Goal: Use online tool/utility: Utilize a website feature to perform a specific function

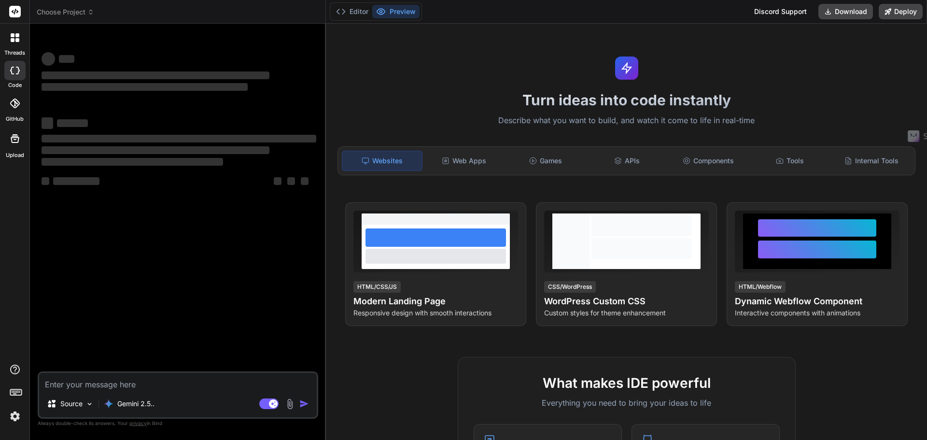
click at [58, 8] on span "Choose Project" at bounding box center [65, 12] width 57 height 10
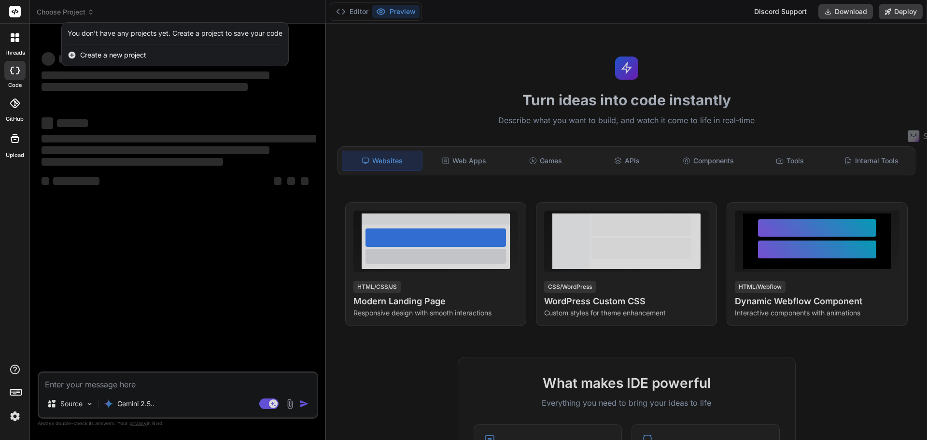
click at [173, 243] on div at bounding box center [463, 220] width 927 height 440
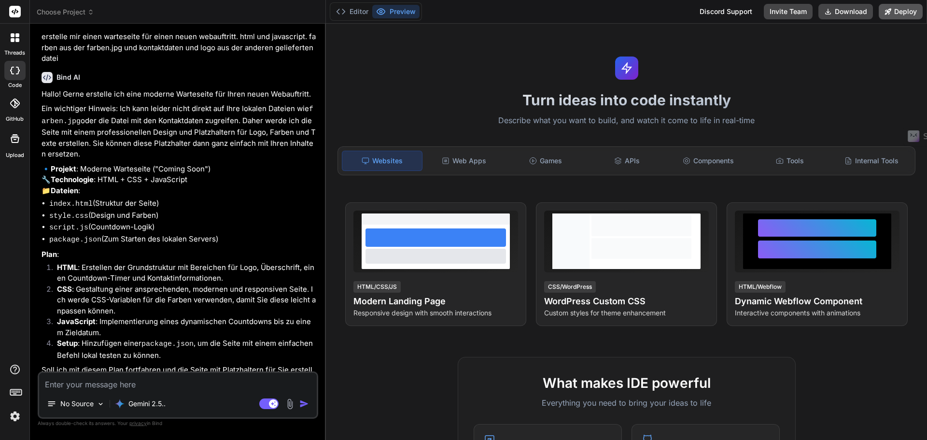
scroll to position [252, 0]
type textarea "x"
click at [78, 13] on span "Choose Project" at bounding box center [65, 12] width 57 height 10
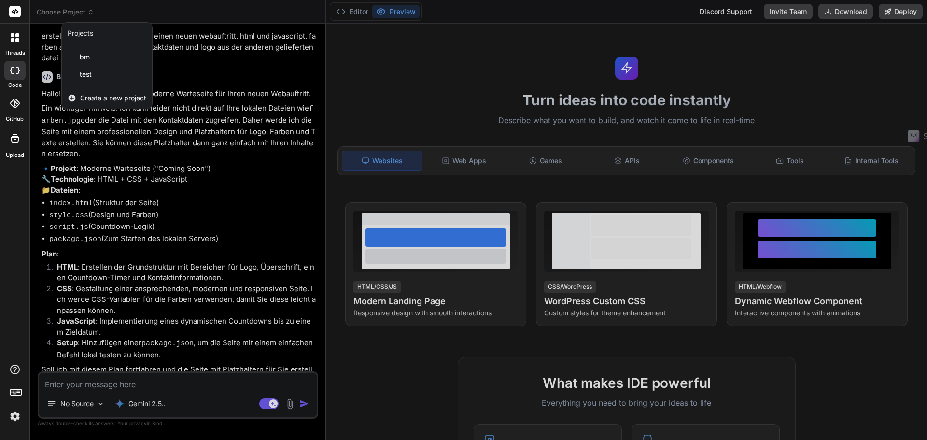
click at [78, 13] on div at bounding box center [463, 220] width 927 height 440
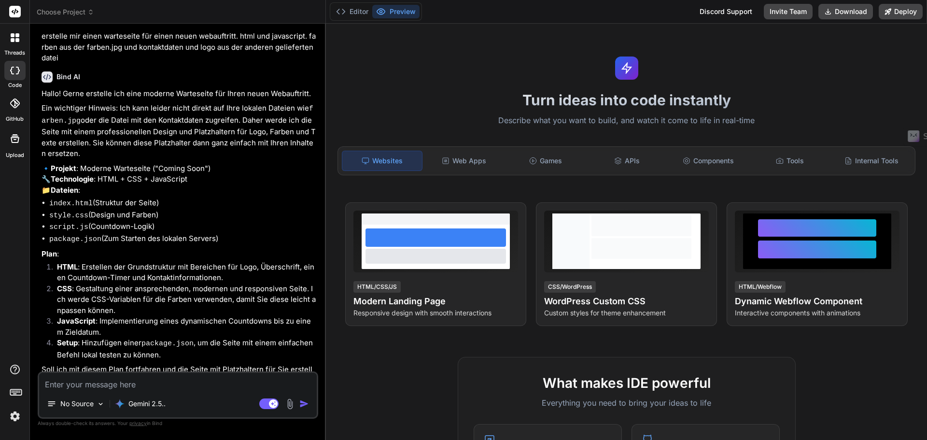
click at [85, 12] on span "Choose Project" at bounding box center [65, 12] width 57 height 10
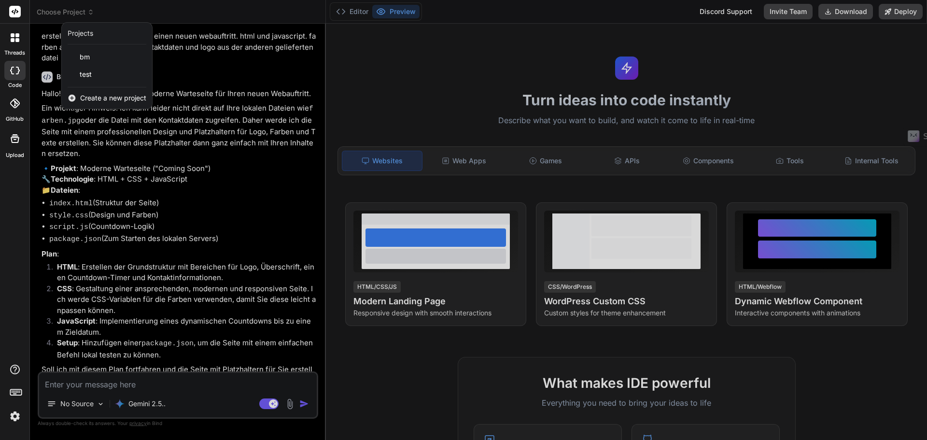
click at [97, 95] on span "Create a new project" at bounding box center [113, 98] width 66 height 10
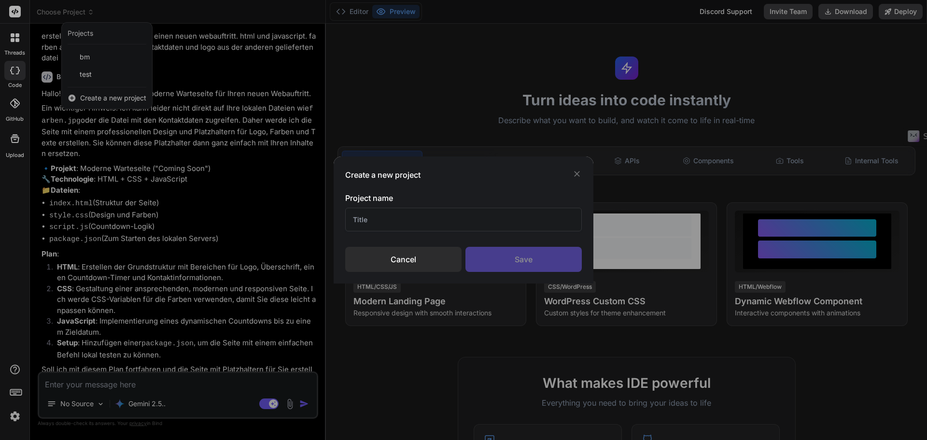
click at [453, 218] on input "text" at bounding box center [463, 220] width 237 height 24
type input "t"
type input "crm pdf"
click at [521, 251] on div "Save" at bounding box center [524, 259] width 116 height 25
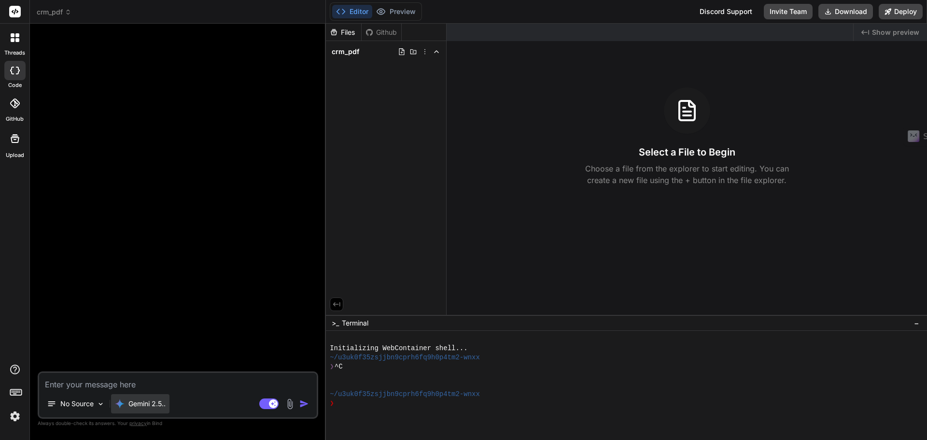
click at [144, 402] on p "Gemini 2.5.." at bounding box center [146, 404] width 37 height 10
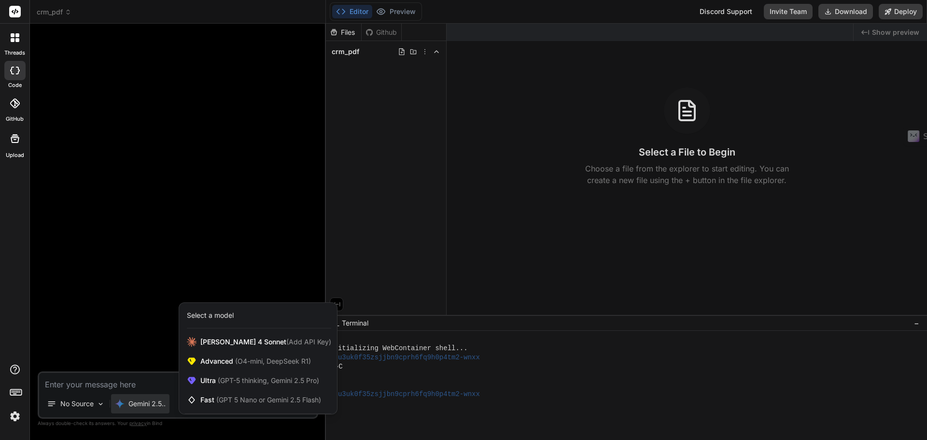
click at [206, 313] on div "Select a model" at bounding box center [210, 316] width 47 height 10
click at [210, 377] on span "Ultra (GPT-5 thinking, Gemini 2.5 Pro)" at bounding box center [259, 381] width 119 height 10
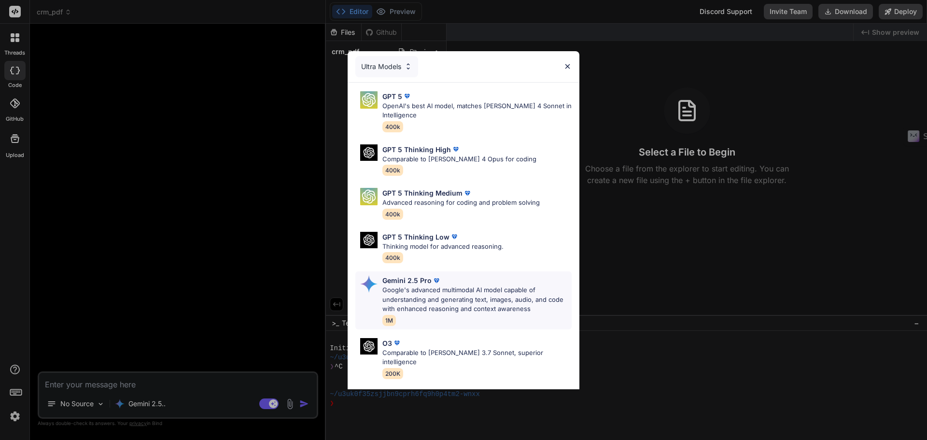
scroll to position [78, 0]
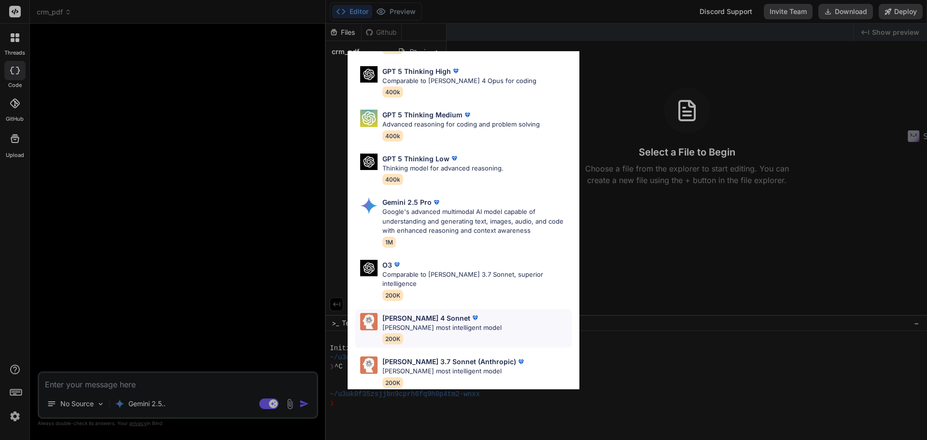
click at [435, 313] on p "[PERSON_NAME] 4 Sonnet" at bounding box center [427, 318] width 88 height 10
type textarea "x"
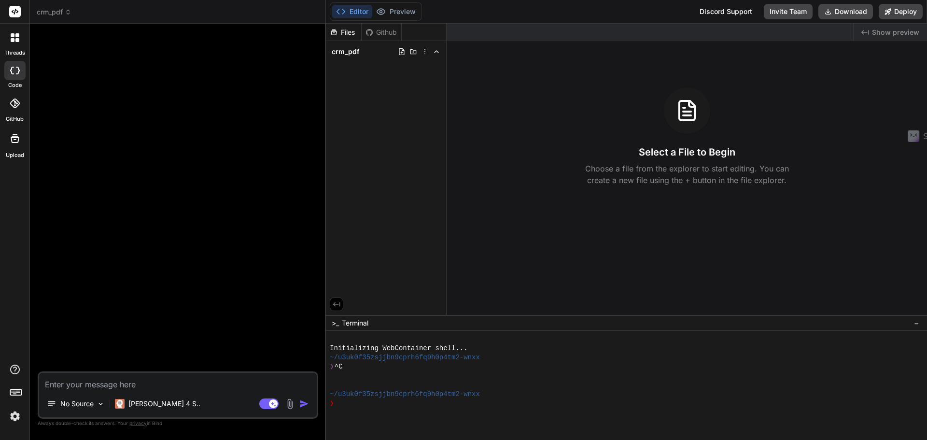
click at [159, 383] on textarea at bounding box center [178, 381] width 278 height 17
type textarea "e"
type textarea "x"
type textarea "er"
type textarea "x"
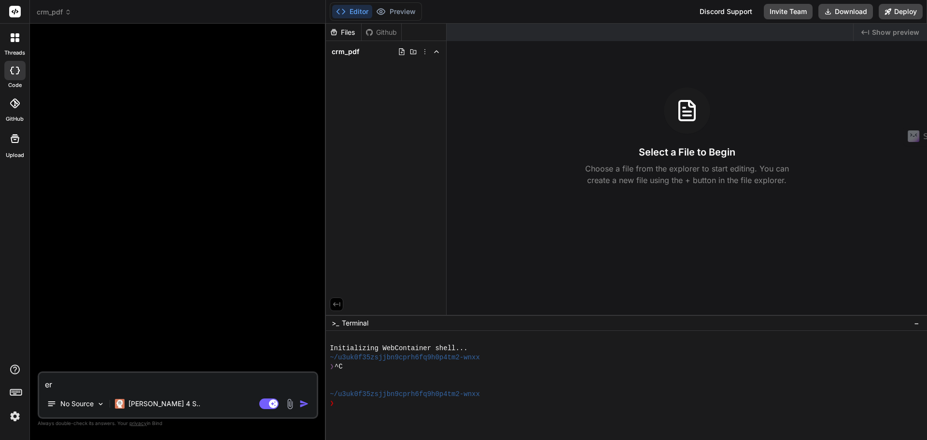
type textarea "ers"
type textarea "x"
type textarea "erst"
type textarea "x"
type textarea "erste"
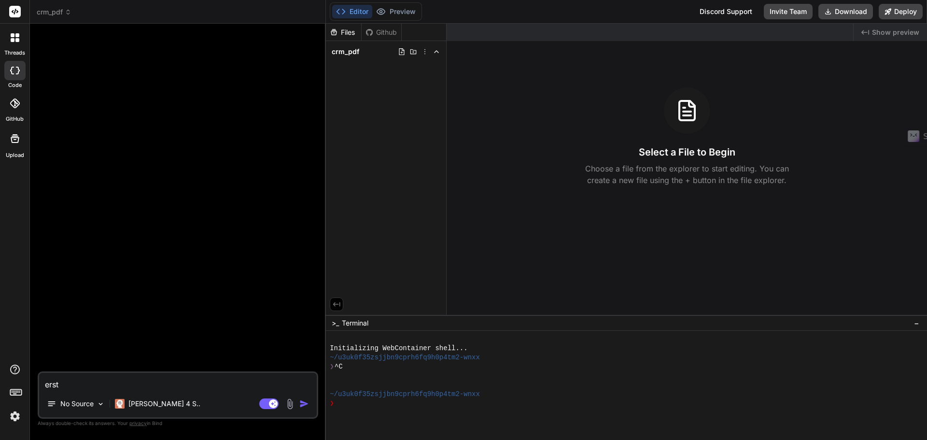
type textarea "x"
type textarea "erstel"
type textarea "x"
type textarea "erstell"
type textarea "x"
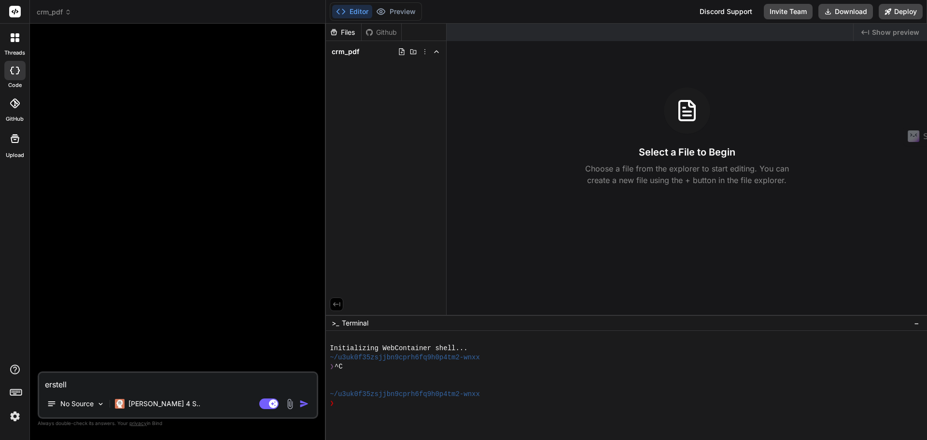
type textarea "erstelle"
type textarea "x"
type textarea "erstelle"
type textarea "x"
type textarea "erstelle m"
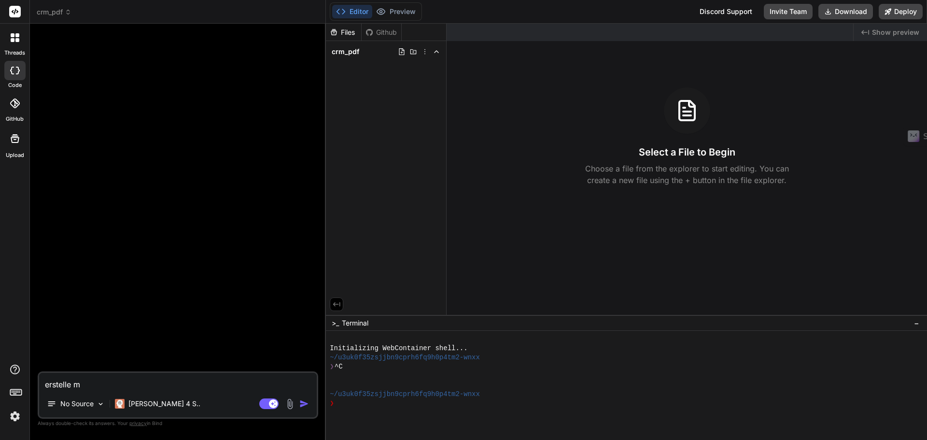
type textarea "x"
type textarea "erstelle mi"
type textarea "x"
type textarea "erstelle mir"
type textarea "x"
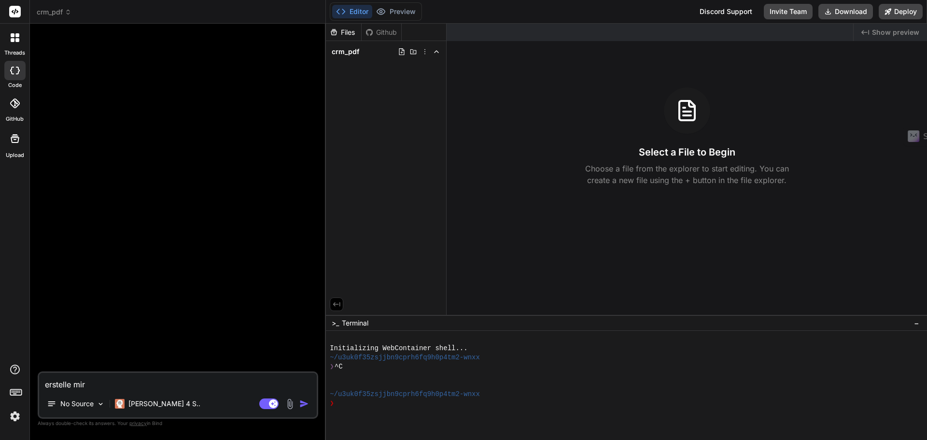
type textarea "erstelle mir"
type textarea "x"
type textarea "erstelle mir e"
type textarea "x"
type textarea "erstelle mir ei"
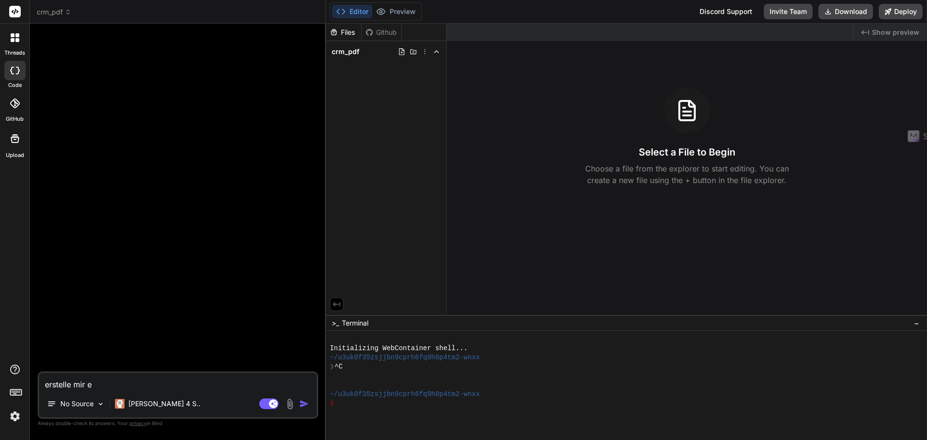
type textarea "x"
type textarea "erstelle mir ein"
type textarea "x"
type textarea "erstelle mir ein"
type textarea "x"
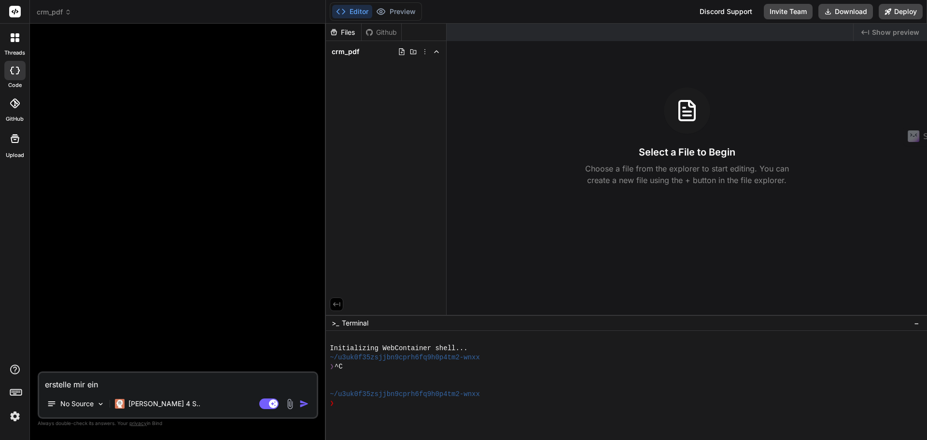
type textarea "erstelle mir ein c"
type textarea "x"
type textarea "erstelle mir ein cr"
type textarea "x"
type textarea "erstelle mir ein crm"
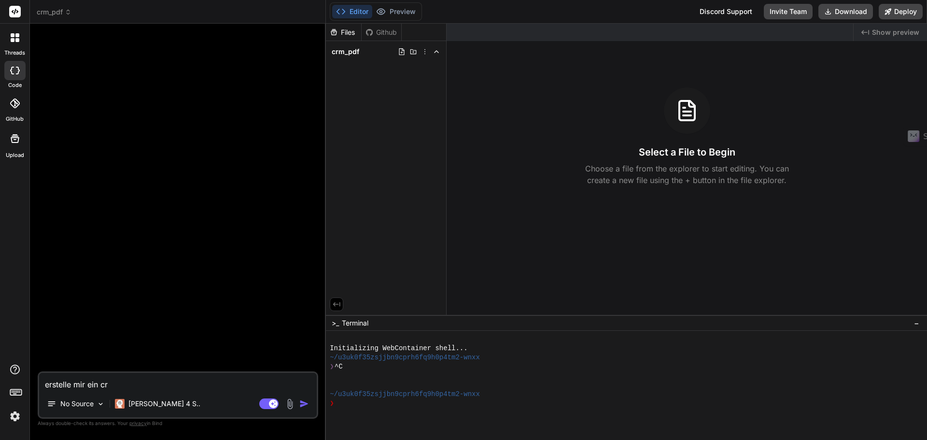
type textarea "x"
type textarea "erstelle mir ein crm"
type textarea "x"
type textarea "erstelle mir ein crm s"
type textarea "x"
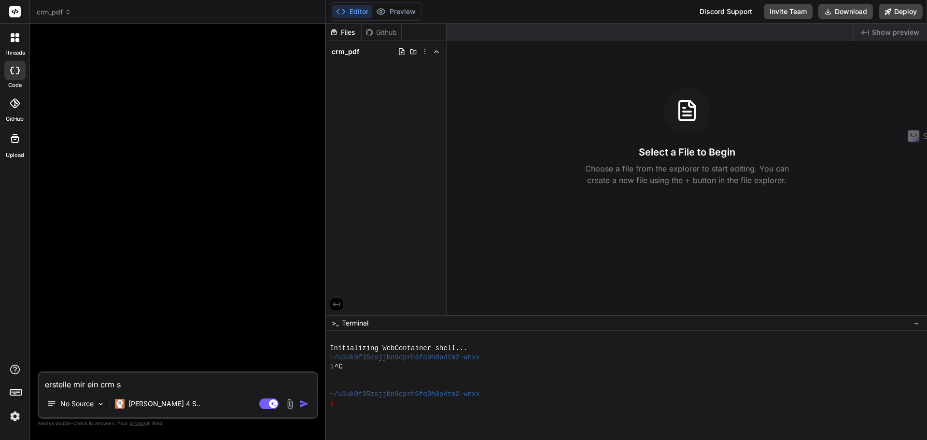
type textarea "erstelle mir ein crm sy"
type textarea "x"
type textarea "erstelle mir ein crm sys"
type textarea "x"
type textarea "erstelle mir ein crm syst"
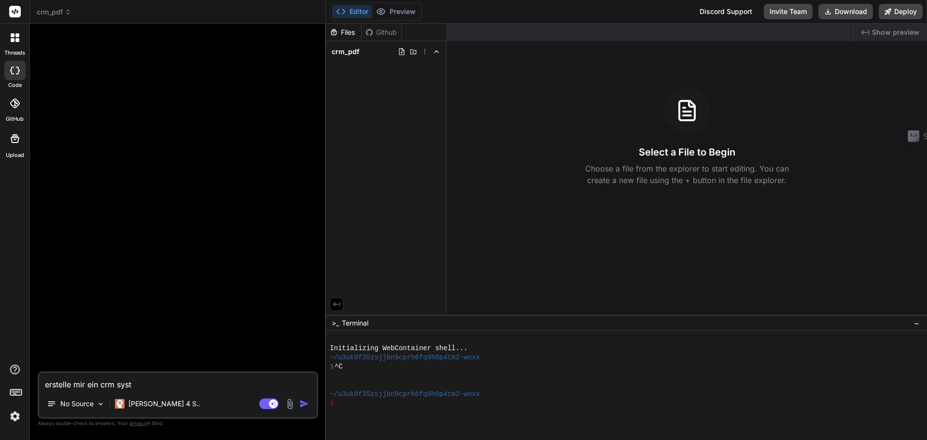
type textarea "x"
type textarea "erstelle mir ein crm syste"
type textarea "x"
type textarea "erstelle mir ein crm system"
type textarea "x"
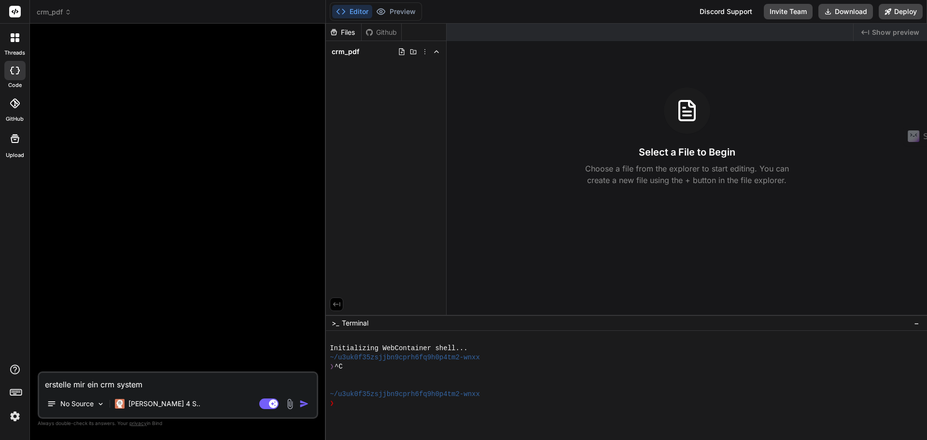
type textarea "erstelle mir ein crm system"
type textarea "x"
type textarea "erstelle mir ein crm system a"
type textarea "x"
type textarea "erstelle mir ein crm system au"
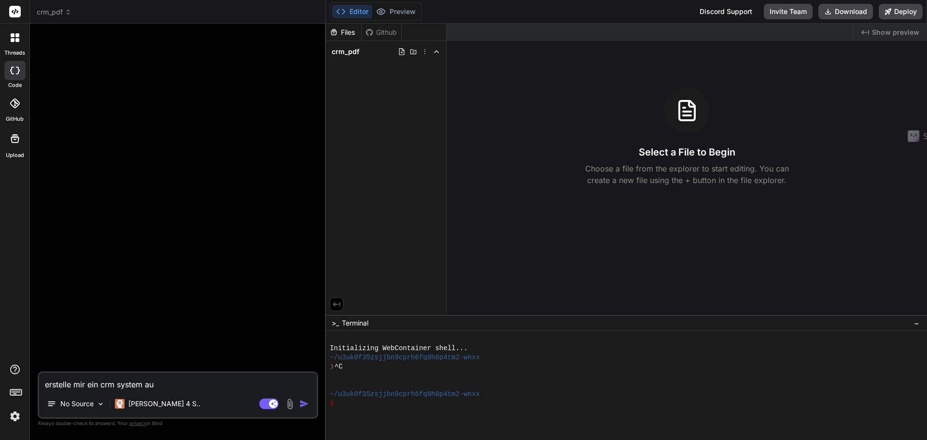
type textarea "x"
type textarea "erstelle mir ein crm system aus"
type textarea "x"
type textarea "erstelle mir ein crm system aus"
type textarea "x"
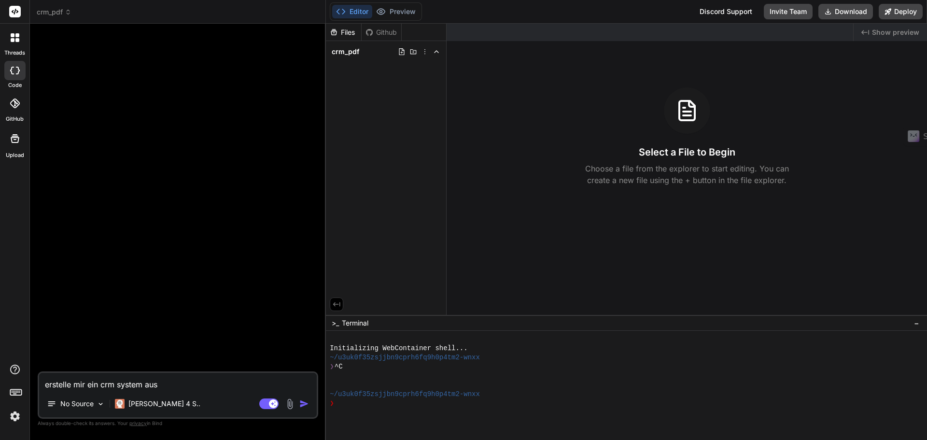
type textarea "erstelle mir ein crm system aus d"
type textarea "x"
type textarea "erstelle mir ein crm system aus de"
type textarea "x"
type textarea "erstelle mir ein crm system aus dem"
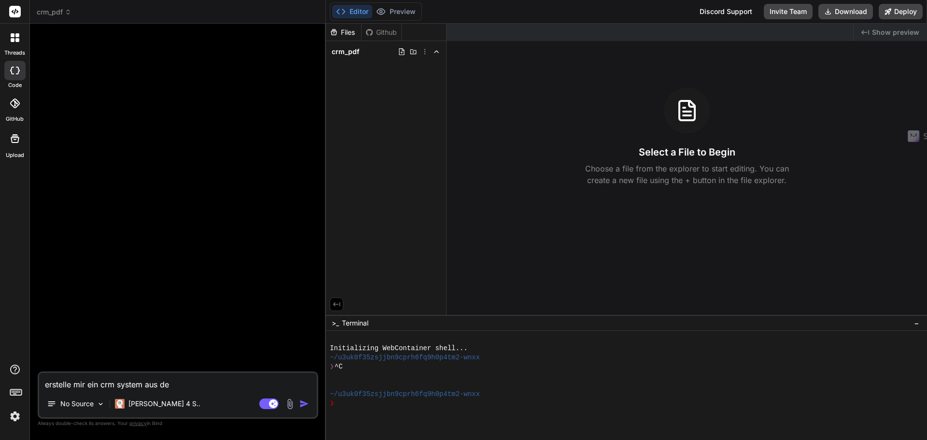
type textarea "x"
type textarea "erstelle mir ein crm system aus dem"
type textarea "x"
type textarea "erstelle mir ein crm system aus dem i"
type textarea "x"
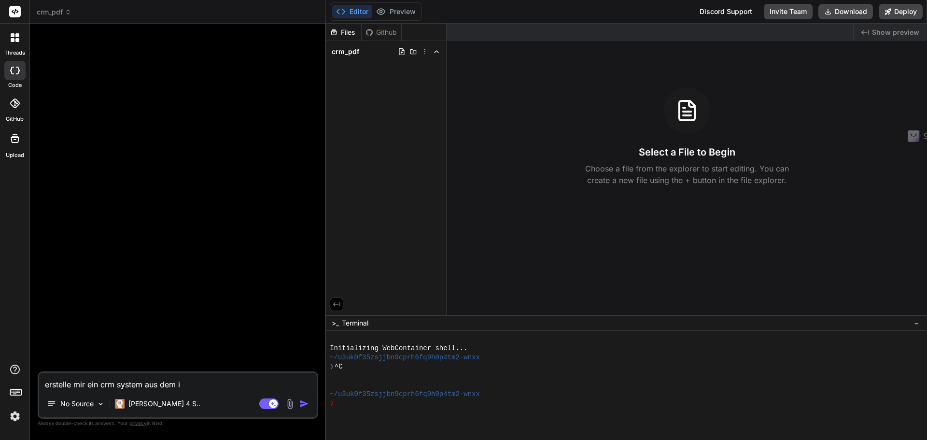
type textarea "erstelle mir ein crm system aus dem ic"
type textarea "x"
type textarea "erstelle mir ein crm system aus dem ich"
type textarea "x"
type textarea "erstelle mir ein crm system aus dem ich"
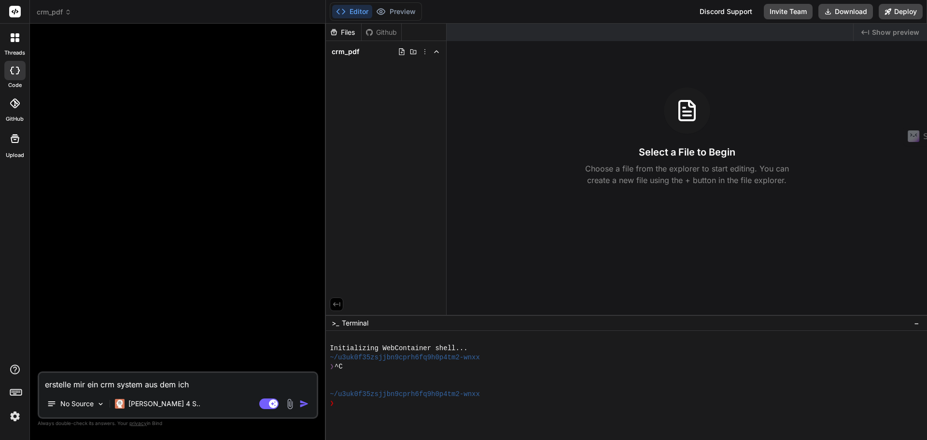
type textarea "x"
type textarea "erstelle mir ein crm system aus dem ich n"
type textarea "x"
type textarea "erstelle mir ein crm system aus dem ich na"
type textarea "x"
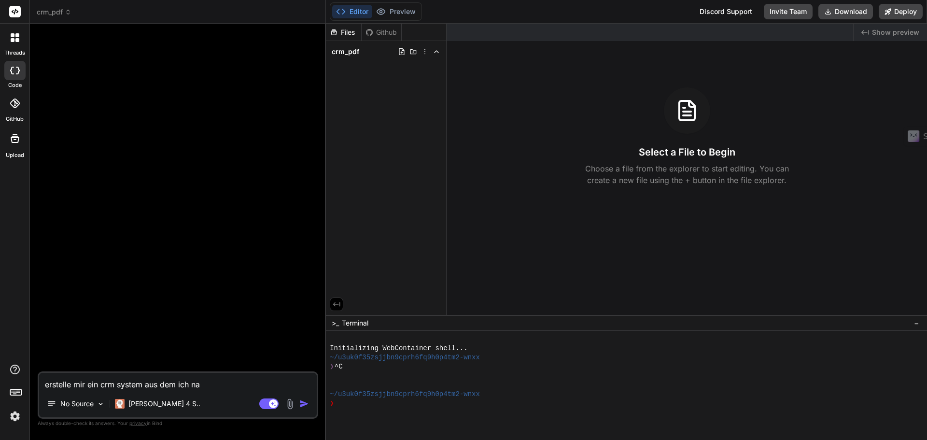
type textarea "erstelle mir ein crm system aus dem ich nam"
type textarea "x"
type textarea "erstelle mir ein crm system aus dem ich name"
type textarea "x"
type textarea "erstelle mir ein crm system aus dem ich nam"
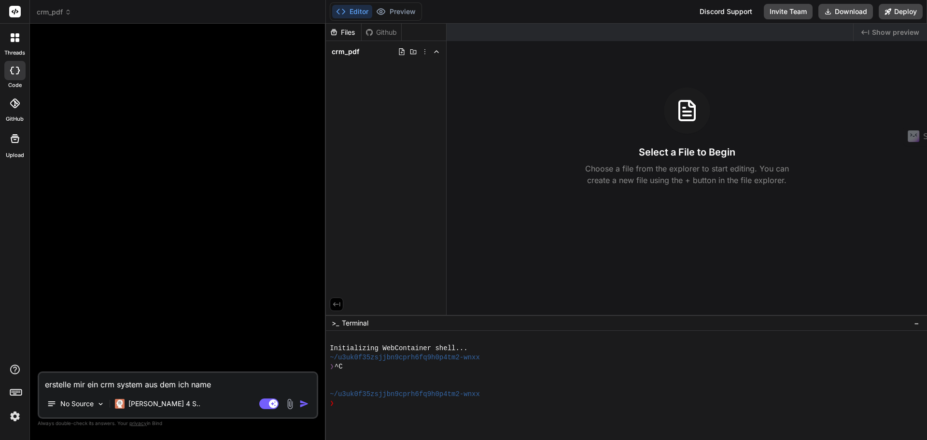
type textarea "x"
type textarea "erstelle mir ein crm system aus dem ich na"
type textarea "x"
type textarea "erstelle mir ein crm system aus dem ich n"
type textarea "x"
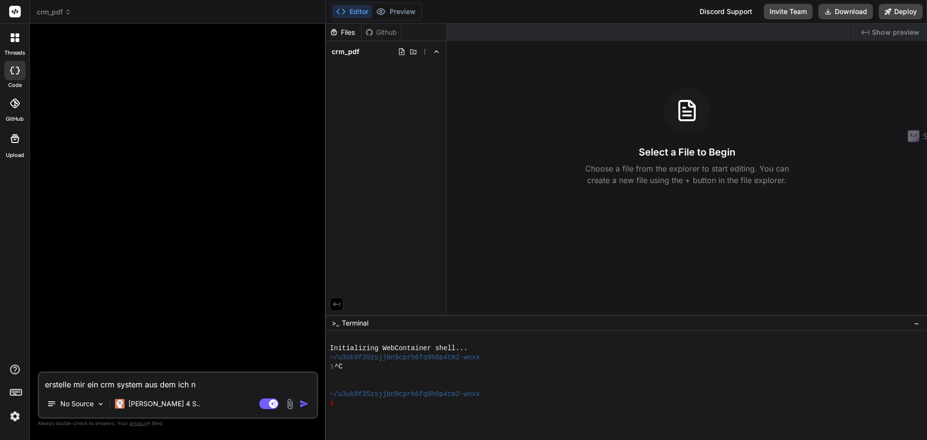
type textarea "erstelle mir ein crm system aus dem ich"
type textarea "x"
type textarea "erstelle mir ein crm system aus dem ich"
type textarea "x"
type textarea "erstelle mir ein crm system aus dem ich d"
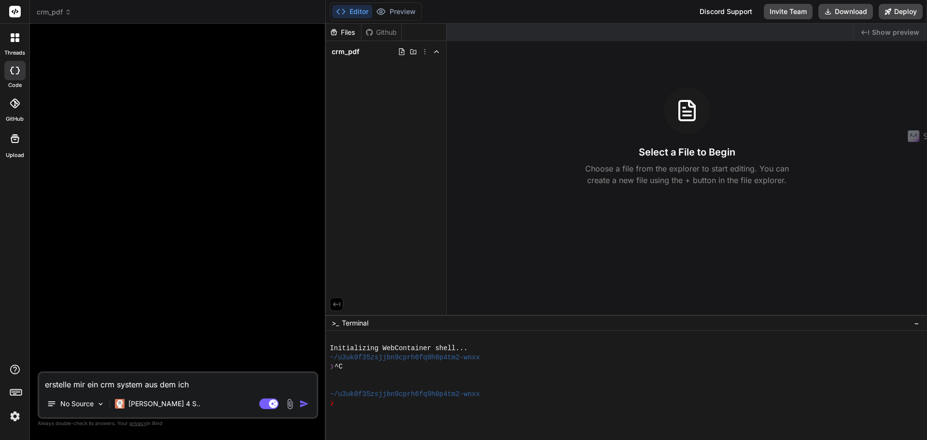
type textarea "x"
type textarea "erstelle mir ein crm system aus dem ich da"
type textarea "x"
type textarea "erstelle mir ein crm system aus dem ich dan"
type textarea "x"
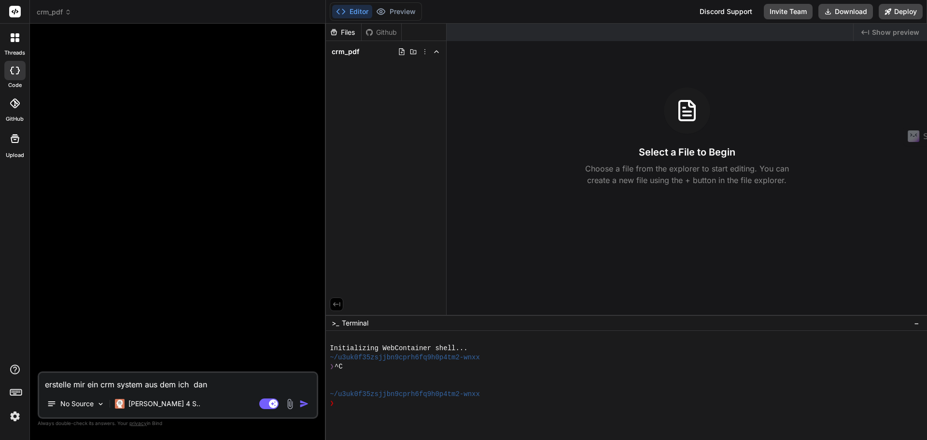
type textarea "erstelle mir ein crm system aus dem ich dann"
type textarea "x"
type textarea "erstelle mir ein crm system aus dem ich dann"
type textarea "x"
type textarea "erstelle mir ein crm system aus dem ich dann d"
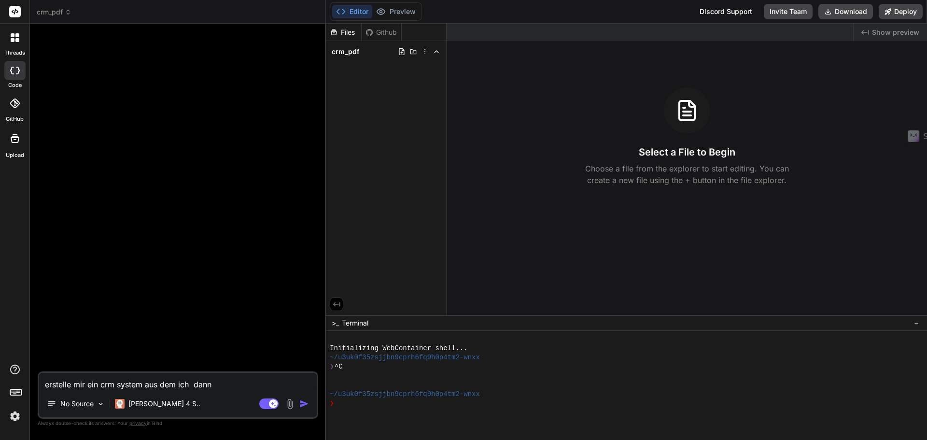
type textarea "x"
type textarea "erstelle mir ein crm system aus dem ich dann da"
type textarea "x"
type textarea "erstelle mir ein crm system aus dem ich dann dat"
type textarea "x"
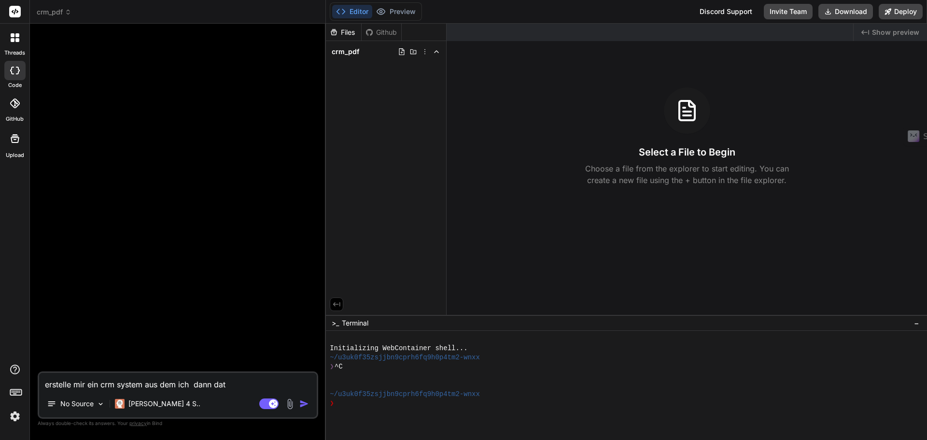
type textarea "erstelle mir ein crm system aus dem ich dann date"
type textarea "x"
type textarea "erstelle mir ein crm system aus dem ich dann daten"
type textarea "x"
type textarea "erstelle mir ein crm system aus dem ich dann datenb"
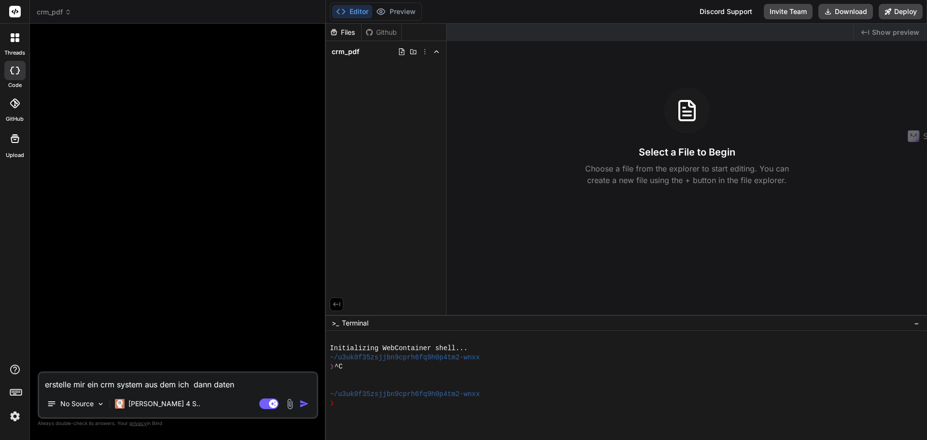
type textarea "x"
type textarea "erstelle mir ein crm system aus dem ich dann datenbl"
type textarea "x"
type textarea "erstelle mir ein crm system aus dem ich dann datenblä"
type textarea "x"
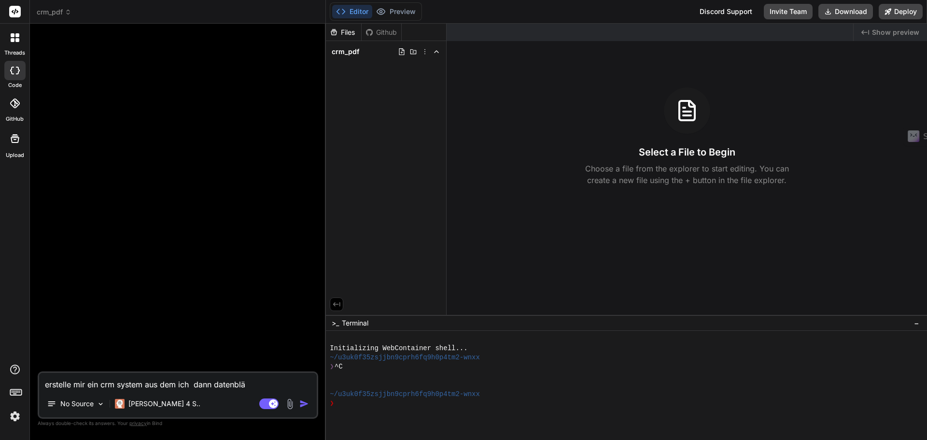
type textarea "erstelle mir ein crm system aus dem ich dann datenblät"
type textarea "x"
type textarea "erstelle mir ein crm system aus dem ich dann datenblätt"
type textarea "x"
type textarea "erstelle mir ein crm system aus dem ich dann datenblätte"
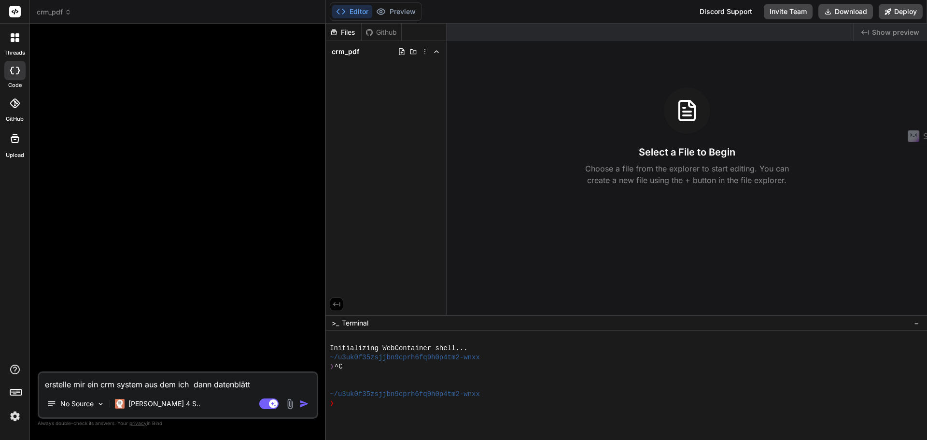
type textarea "x"
type textarea "erstelle mir ein crm system aus dem ich dann datenblätter"
type textarea "x"
type textarea "erstelle mir ein crm system aus dem ich dann datenblätter"
type textarea "x"
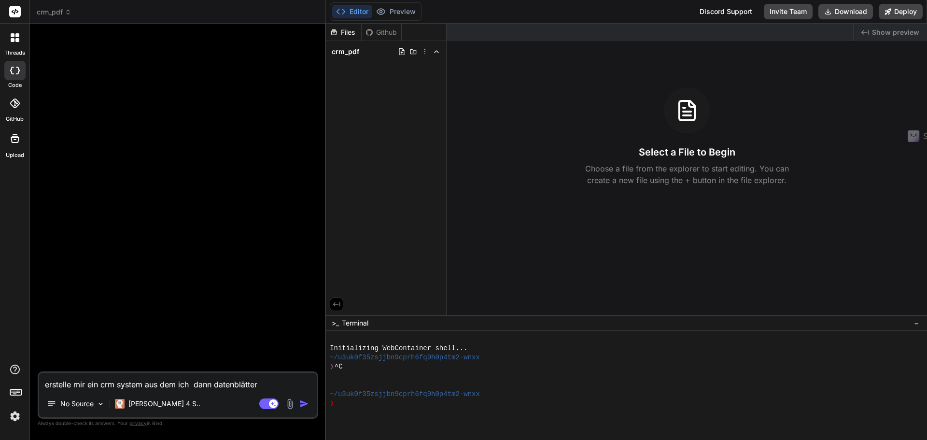
type textarea "erstelle mir ein crm system aus dem ich dann datenblätter a"
type textarea "x"
type textarea "erstelle mir ein crm system aus dem ich dann datenblätter al"
type textarea "x"
type textarea "erstelle mir ein crm system aus dem ich dann datenblätter als"
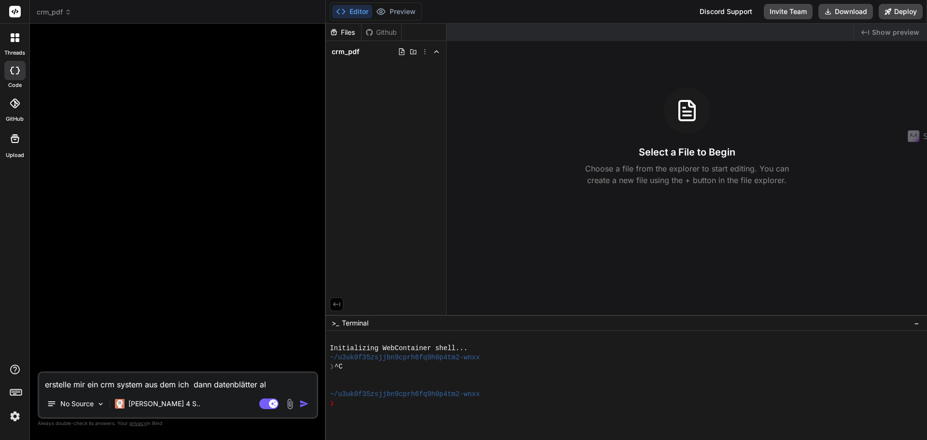
type textarea "x"
type textarea "erstelle mir ein crm system aus dem ich dann datenblätter als"
type textarea "x"
type textarea "erstelle mir ein crm system aus dem ich dann datenblätter als p"
type textarea "x"
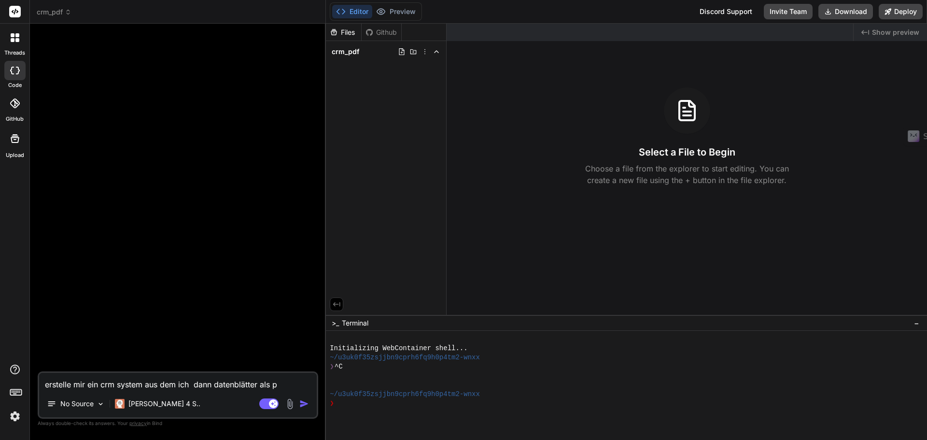
type textarea "erstelle mir ein crm system aus dem ich dann datenblätter als pd"
type textarea "x"
type textarea "erstelle mir ein crm system aus dem ich dann datenblätter als pdf"
type textarea "x"
type textarea "erstelle mir ein crm system aus dem ich dann datenblätter als pdf"
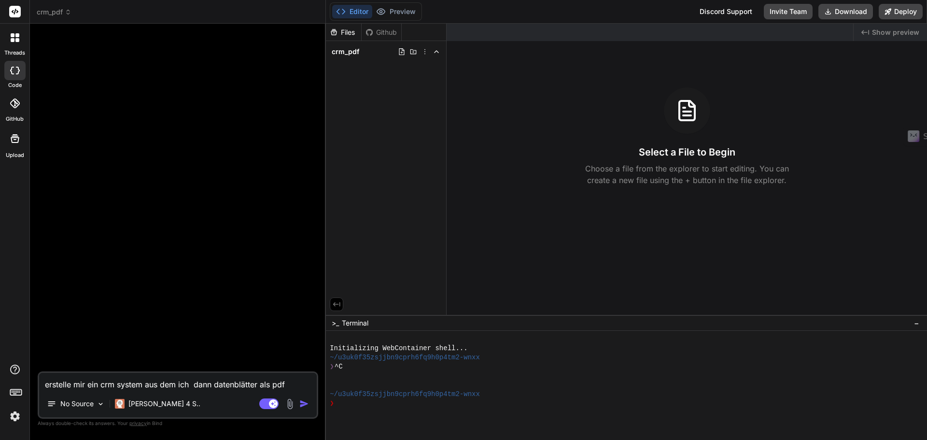
type textarea "x"
type textarea "erstelle mir ein crm system aus dem ich dann datenblätter als pdf e"
type textarea "x"
type textarea "erstelle mir ein crm system aus dem ich dann datenblätter als pdf ei"
type textarea "x"
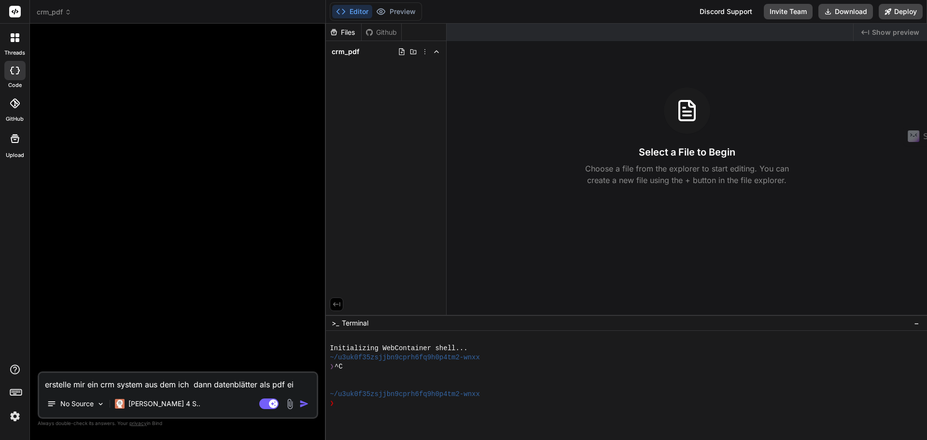
type textarea "erstelle mir ein crm system aus dem ich dann datenblätter als pdf ein"
type textarea "x"
type textarea "erstelle mir ein crm system aus dem ich dann datenblätter als pdf eine"
type textarea "x"
type textarea "erstelle mir ein crm system aus dem ich dann datenblätter als pdf eines"
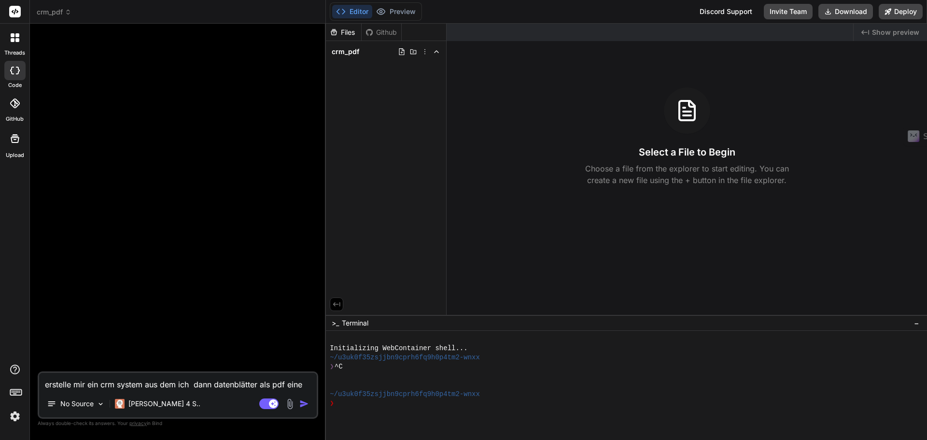
type textarea "x"
type textarea "erstelle mir ein crm system aus dem ich dann datenblätter als pdf eines"
type textarea "x"
type textarea "erstelle mir ein crm system aus dem ich dann datenblätter als pdf eines e"
type textarea "x"
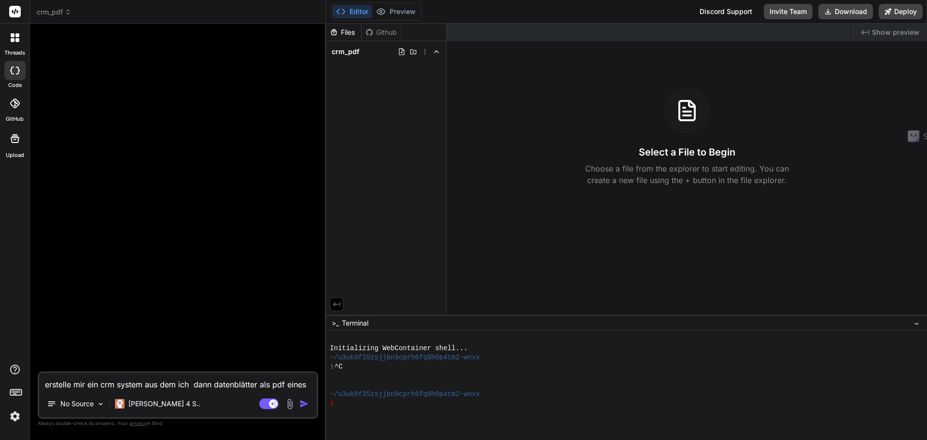
type textarea "erstelle mir ein crm system aus dem ich dann datenblätter als pdf eines ei"
type textarea "x"
type textarea "erstelle mir ein crm system aus dem ich dann datenblätter als pdf eines ein"
type textarea "x"
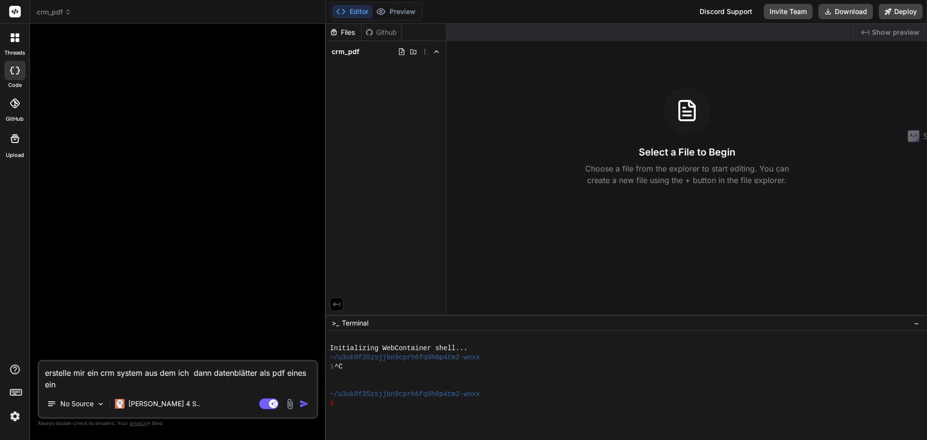
type textarea "erstelle mir ein crm system aus dem ich dann datenblätter als pdf eines eint"
type textarea "x"
type textarea "erstelle mir ein crm system aus dem ich dann datenblätter als pdf eines eintr"
type textarea "x"
type textarea "erstelle mir ein crm system aus dem ich dann datenblätter als pdf eines eintra"
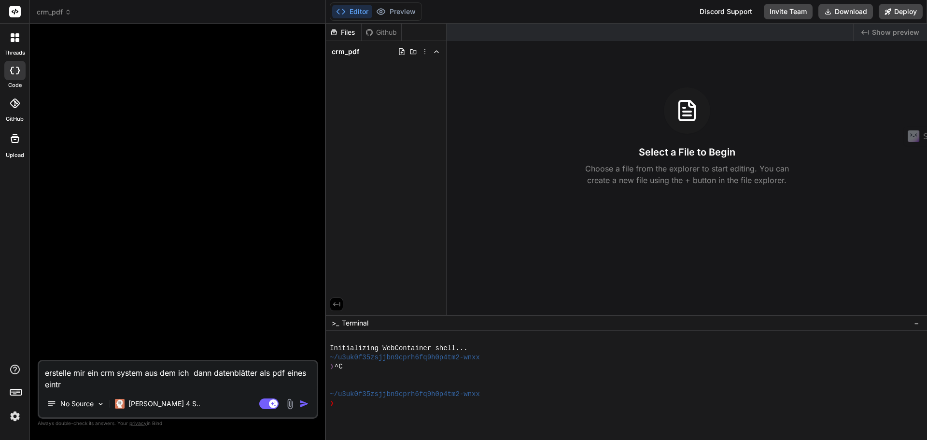
type textarea "x"
type textarea "erstelle mir ein crm system aus dem ich dann datenblätter als pdf eines eintrag"
type textarea "x"
type textarea "erstelle mir ein crm system aus dem ich dann datenblätter als pdf eines eintrage"
type textarea "x"
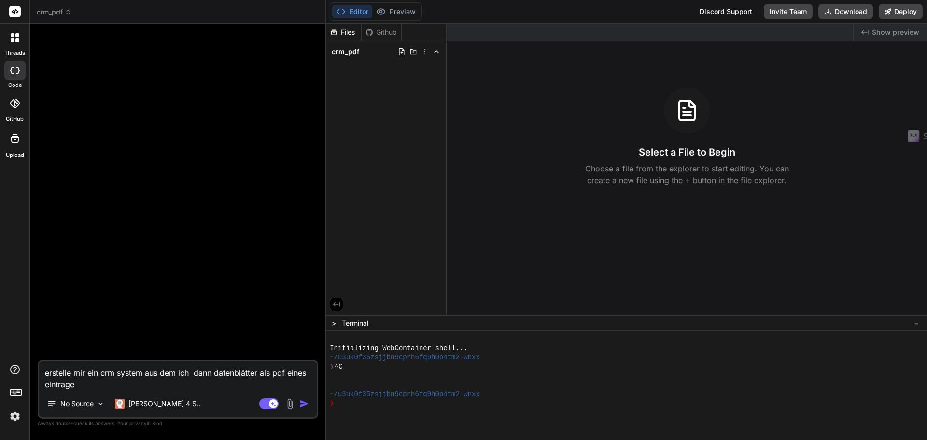
type textarea "erstelle mir ein crm system aus dem ich dann datenblätter als pdf eines eintrag…"
type textarea "x"
type textarea "erstelle mir ein crm system aus dem ich dann datenblätter als pdf eines eintrag…"
type textarea "x"
type textarea "erstelle mir ein crm system aus dem ich dann datenblätter als pdf eines eintrag…"
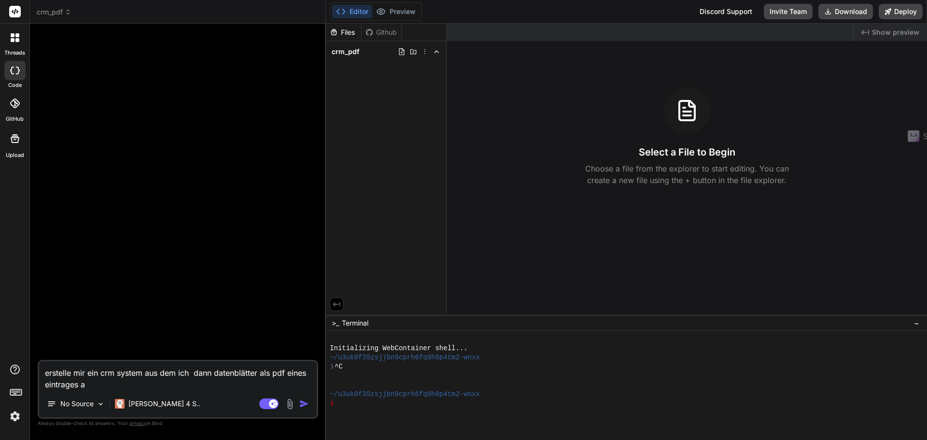
type textarea "x"
type textarea "erstelle mir ein crm system aus dem ich dann datenblätter als pdf eines eintrag…"
type textarea "x"
type textarea "erstelle mir ein crm system aus dem ich dann datenblätter als pdf eines eintrag…"
type textarea "x"
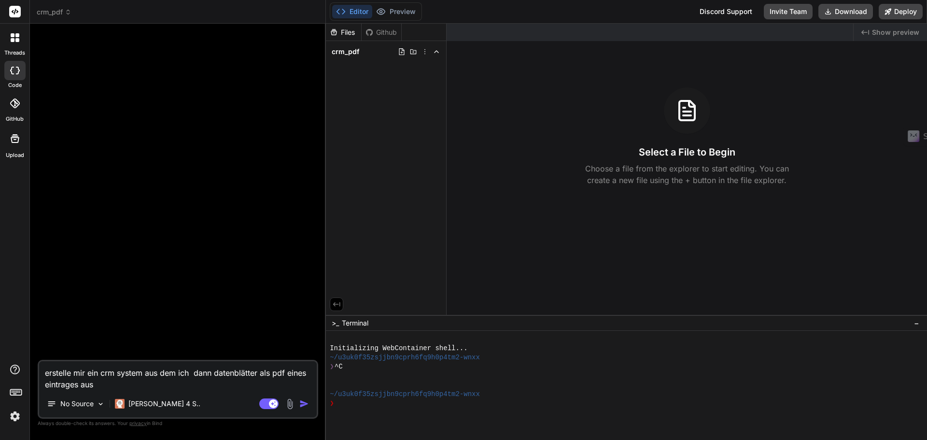
type textarea "erstelle mir ein crm system aus dem ich dann datenblätter als pdf eines eintrag…"
type textarea "x"
type textarea "erstelle mir ein crm system aus dem ich dann datenblätter als pdf eines eintrag…"
type textarea "x"
type textarea "erstelle mir ein crm system aus dem ich dann datenblätter als pdf eines eintrag…"
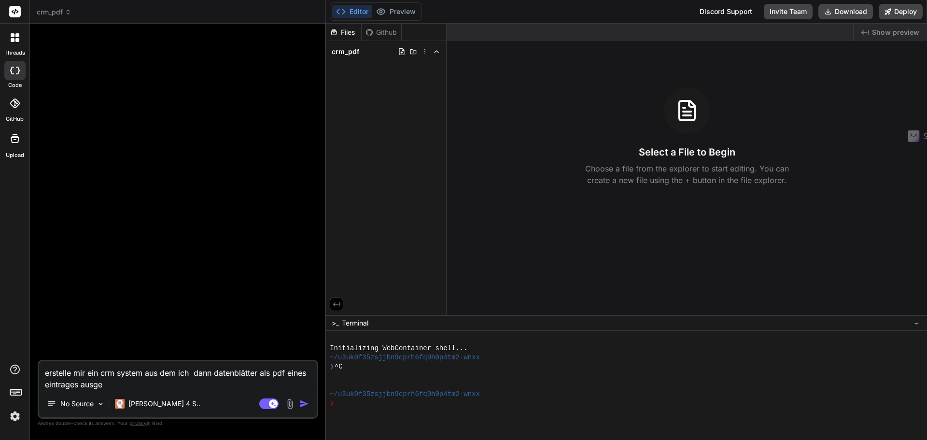
type textarea "x"
type textarea "erstelle mir ein crm system aus dem ich dann datenblätter als pdf eines eintrag…"
type textarea "x"
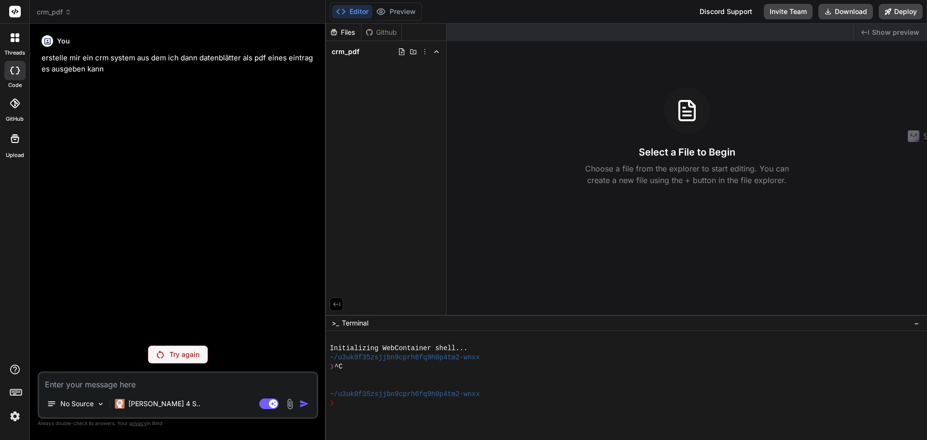
click at [170, 351] on p "Try again" at bounding box center [185, 355] width 30 height 10
click at [144, 405] on p "[PERSON_NAME] 4 S.." at bounding box center [164, 404] width 72 height 10
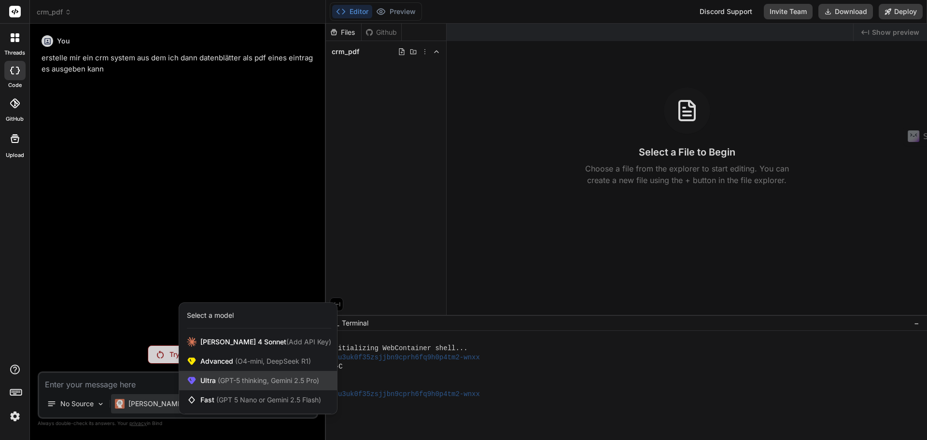
click at [201, 381] on span "Ultra (GPT-5 thinking, Gemini 2.5 Pro)" at bounding box center [259, 381] width 119 height 10
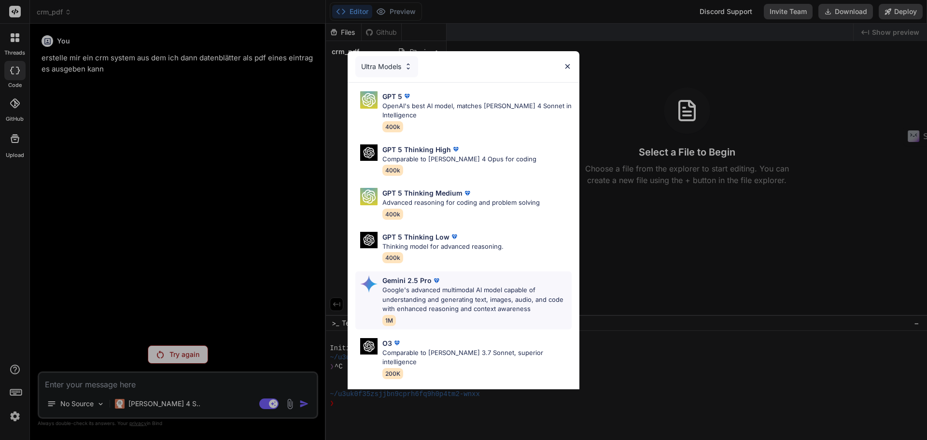
click at [474, 286] on p "Google's advanced multimodal AI model capable of understanding and generating t…" at bounding box center [477, 299] width 189 height 28
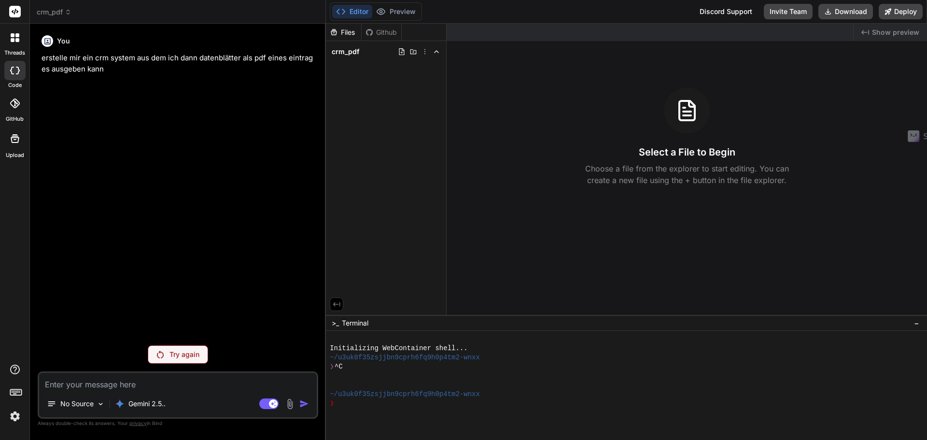
click at [171, 352] on p "Try again" at bounding box center [185, 355] width 30 height 10
click at [184, 349] on div "Try again" at bounding box center [178, 354] width 60 height 18
